Goal: Answer question/provide support: Share knowledge or assist other users

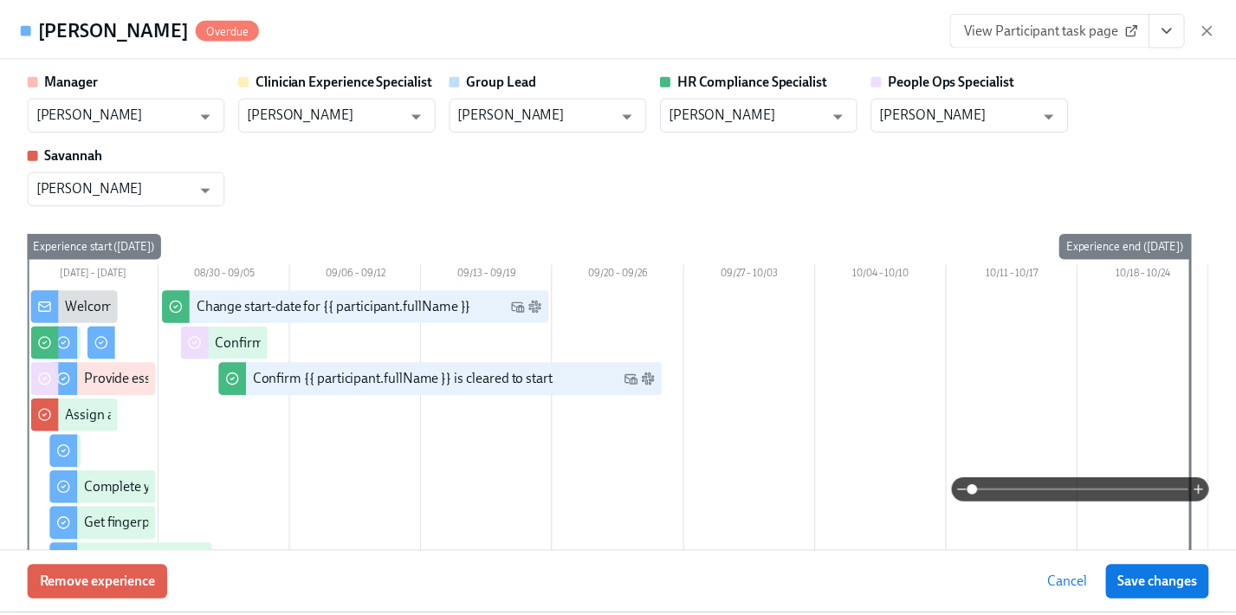
scroll to position [407, 0]
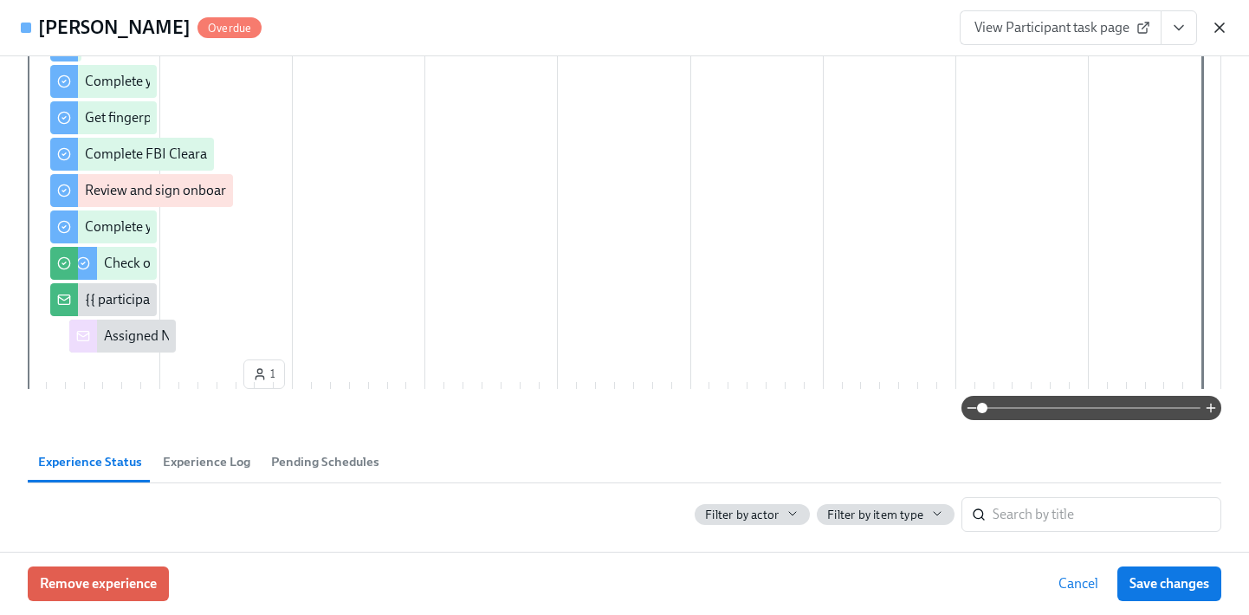
click at [1217, 26] on icon "button" at bounding box center [1219, 27] width 9 height 9
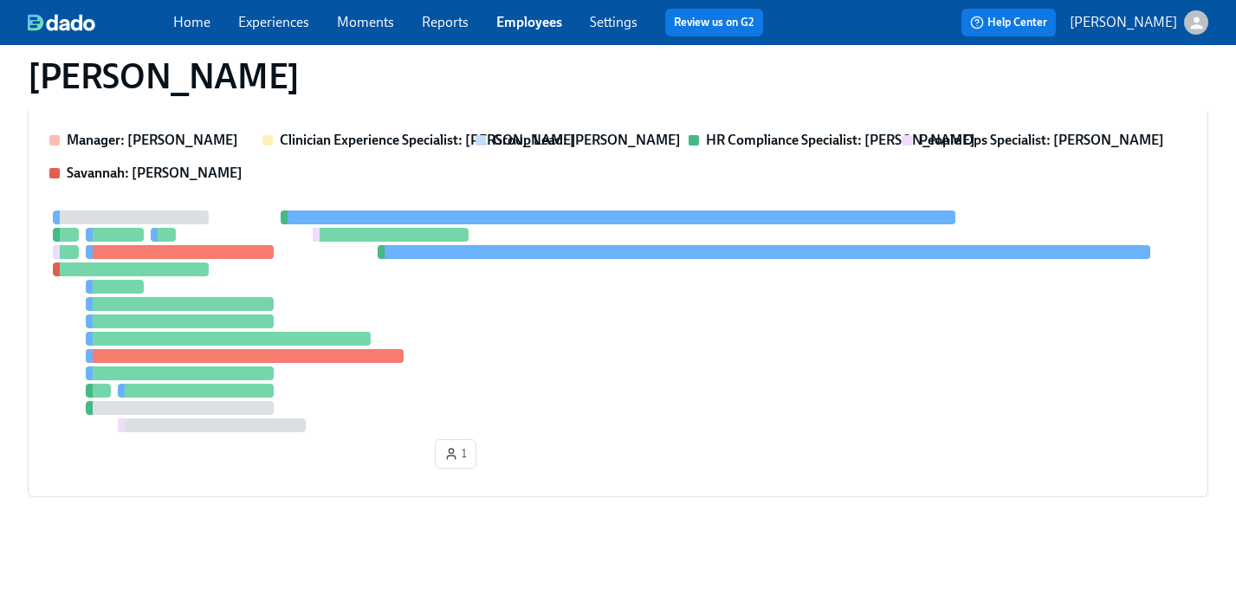
click at [539, 23] on link "Employees" at bounding box center [529, 22] width 66 height 16
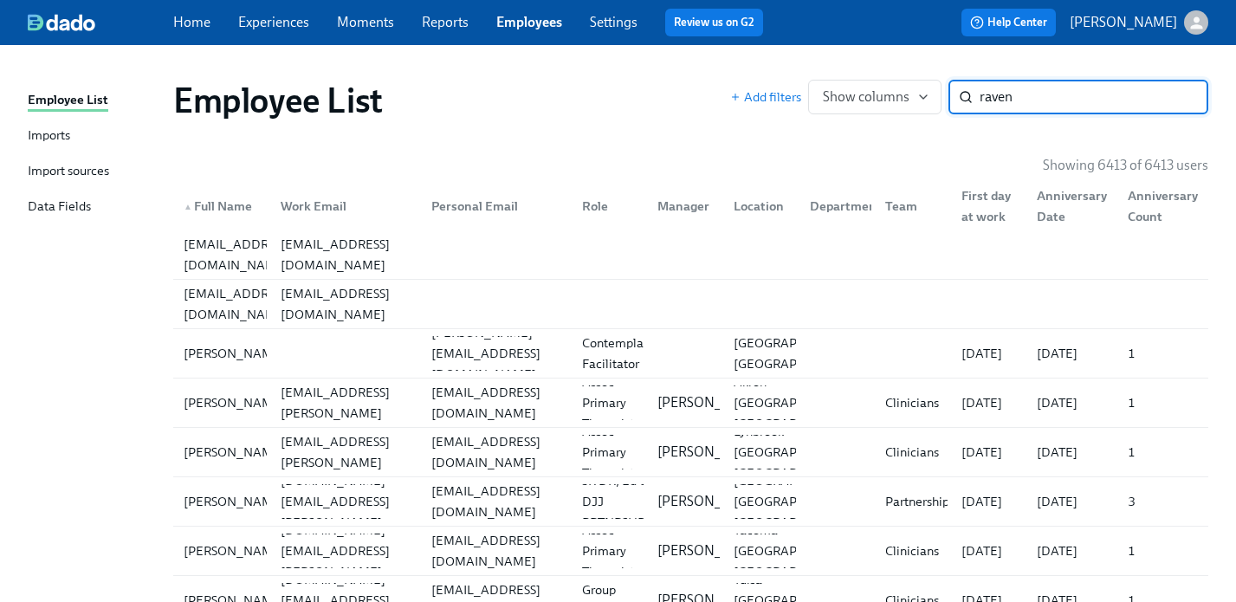
type input "raven"
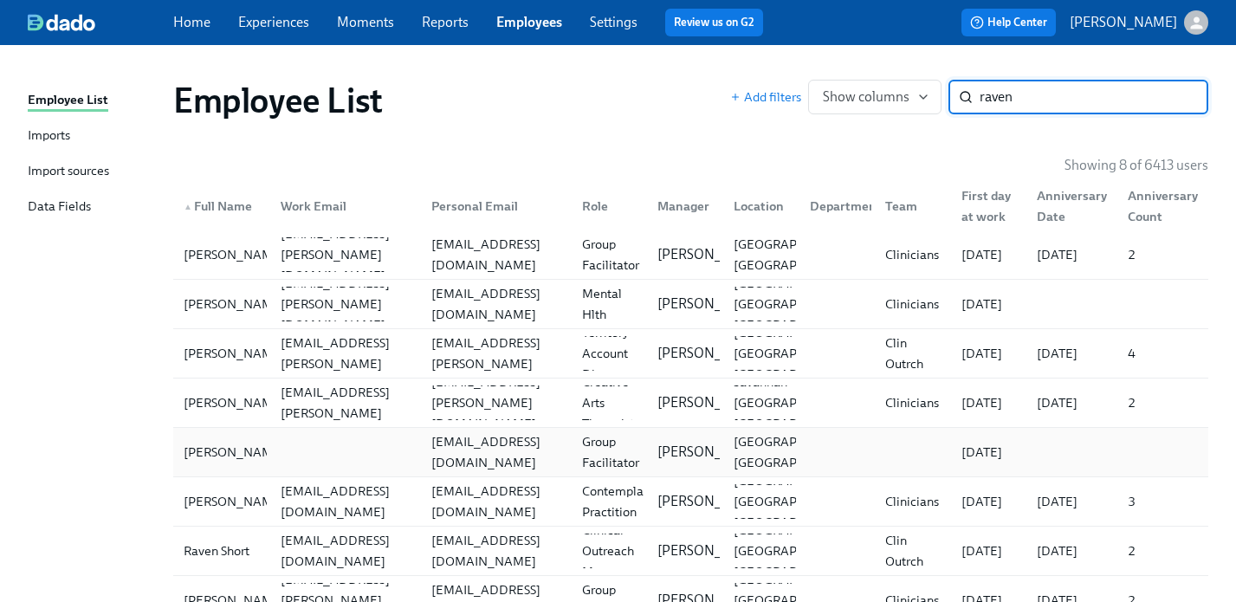
click at [533, 454] on div "ravendixon1005@yahoo.com" at bounding box center [496, 452] width 144 height 42
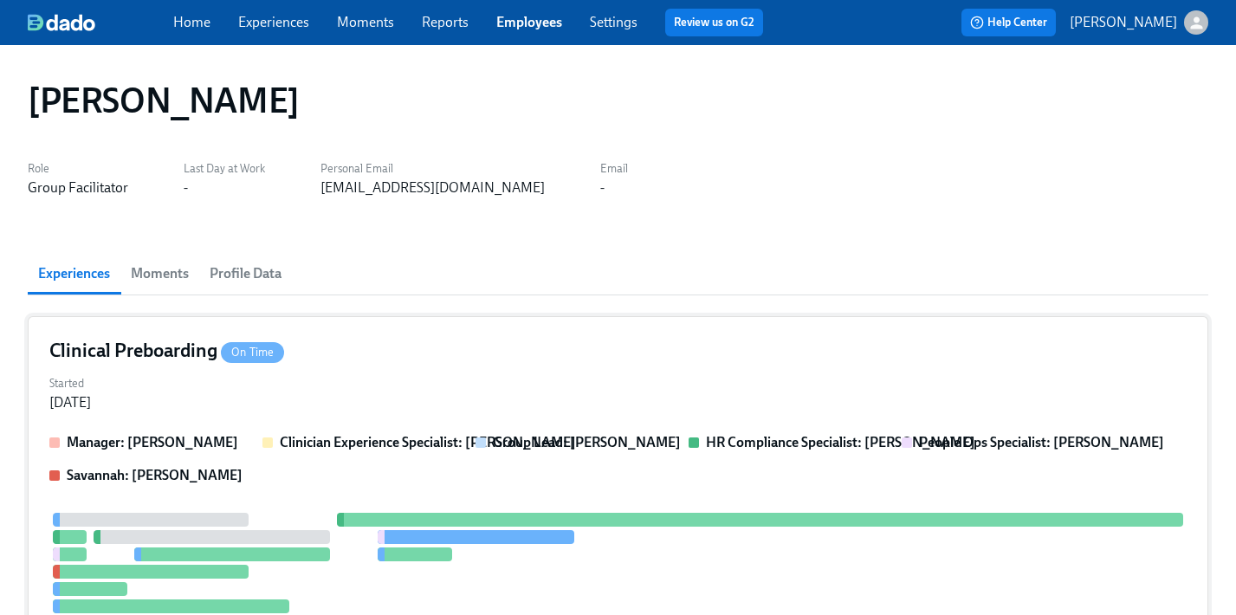
click at [602, 392] on div "Started Aug 25, 2025" at bounding box center [617, 392] width 1137 height 42
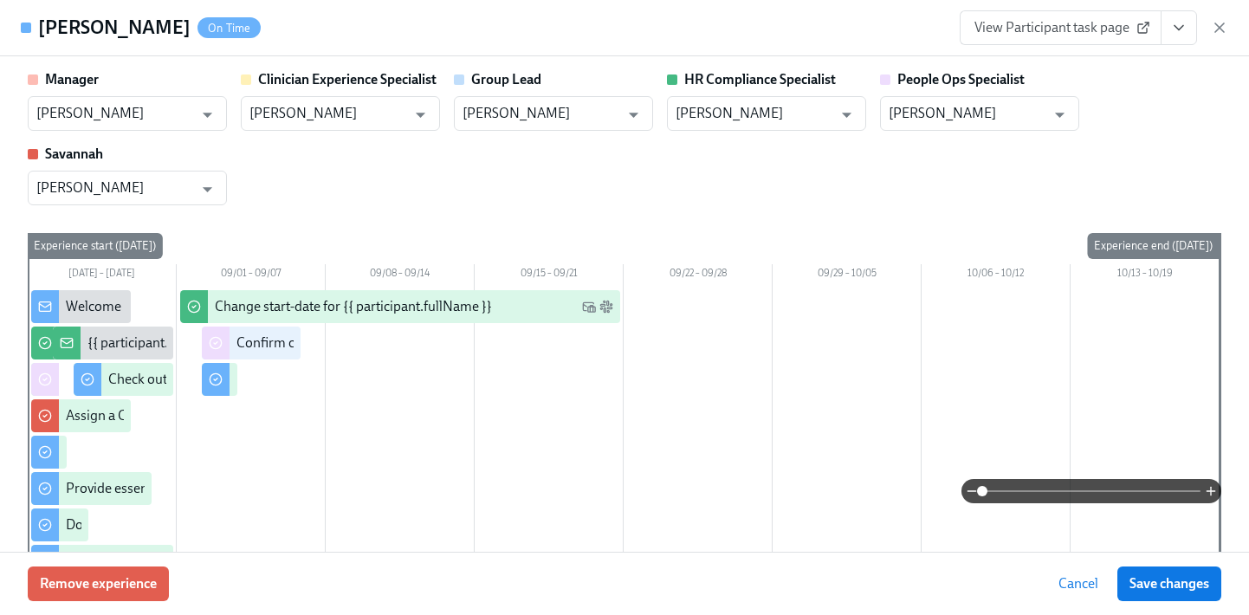
click at [1189, 22] on button "View task page" at bounding box center [1179, 27] width 36 height 35
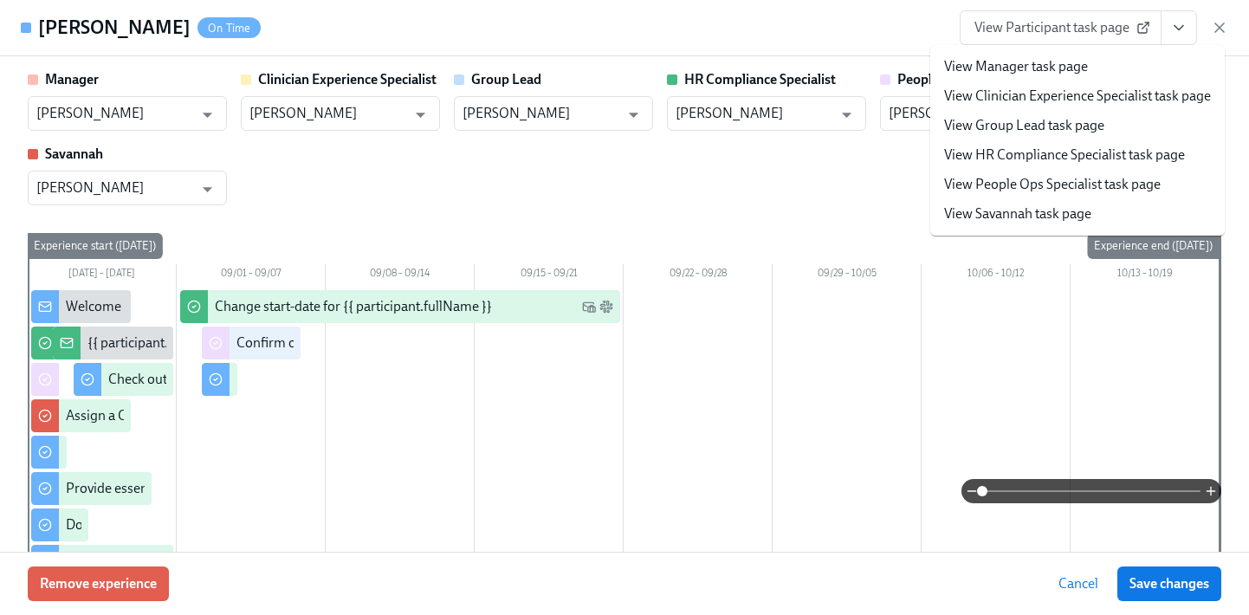
click at [1100, 191] on link "View People Ops Specialist task page" at bounding box center [1052, 184] width 217 height 19
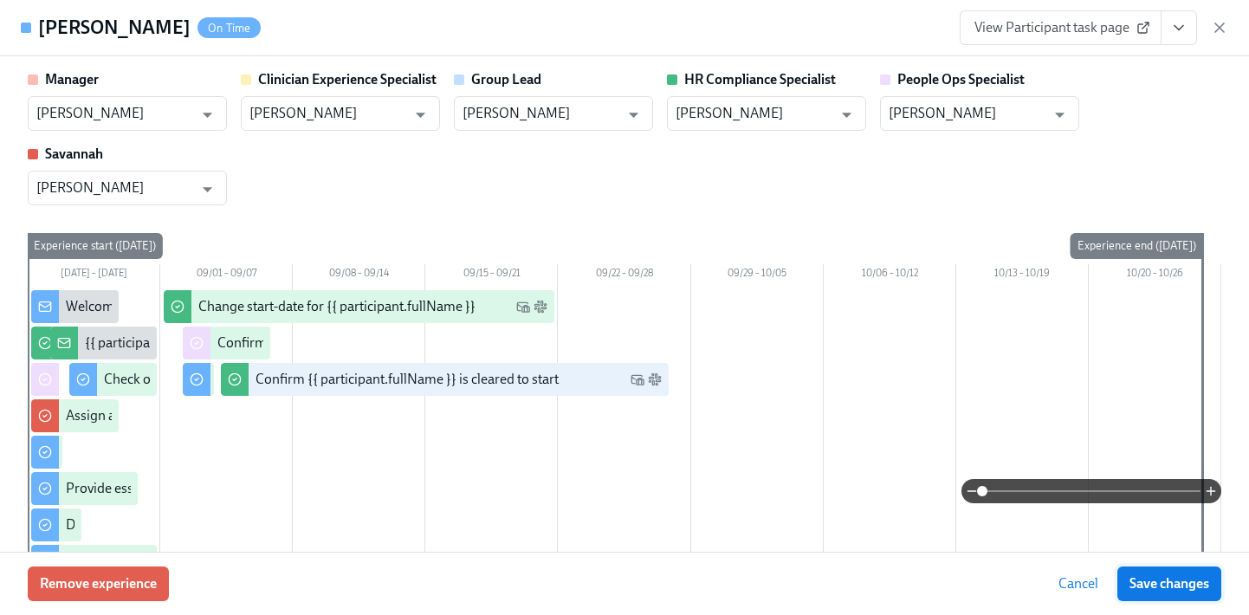
click at [1159, 589] on span "Save changes" at bounding box center [1170, 583] width 80 height 17
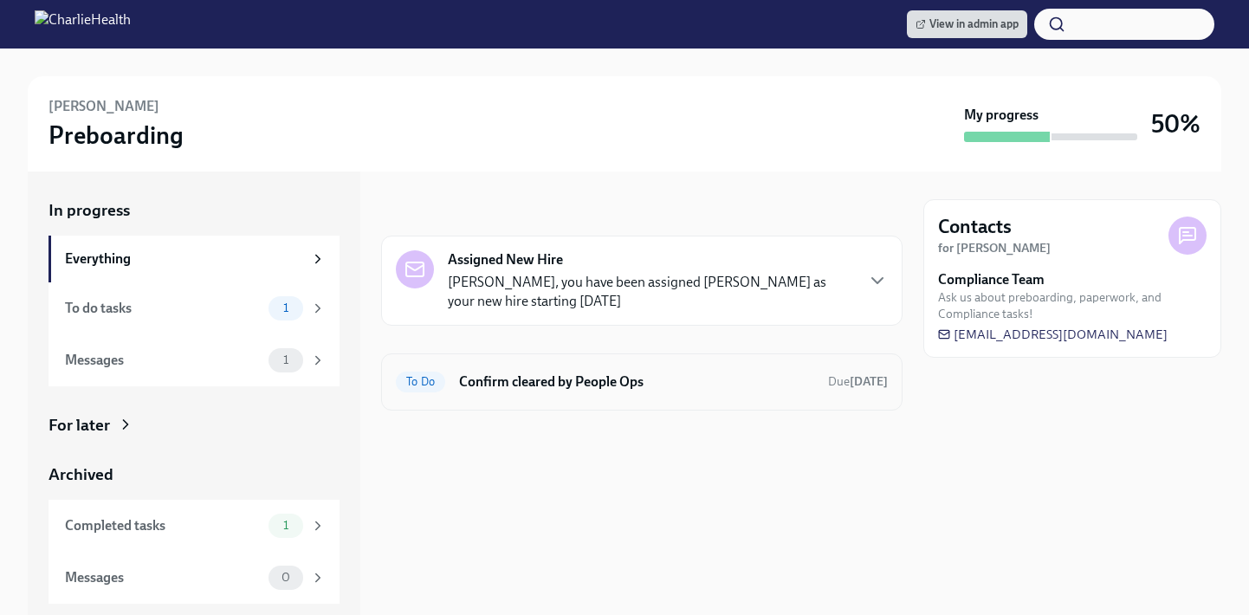
click at [521, 383] on h6 "Confirm cleared by People Ops" at bounding box center [636, 381] width 355 height 19
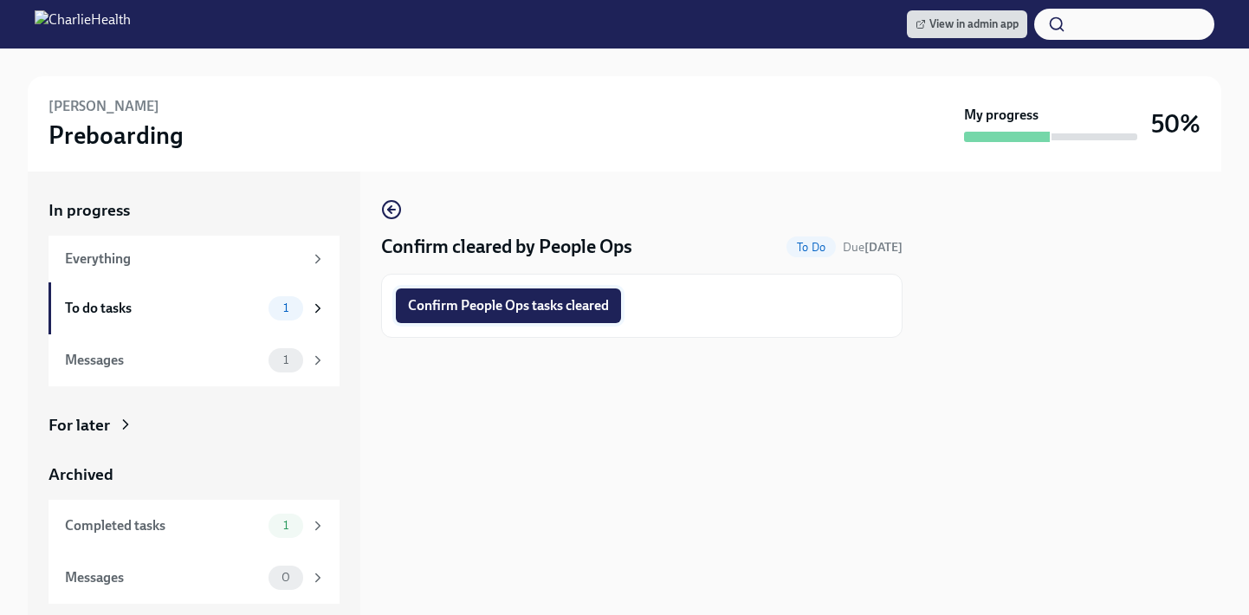
click at [471, 310] on span "Confirm People Ops tasks cleared" at bounding box center [508, 305] width 201 height 17
